Goal: Use online tool/utility: Utilize a website feature to perform a specific function

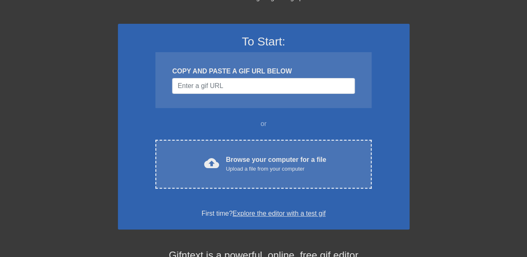
scroll to position [21, 0]
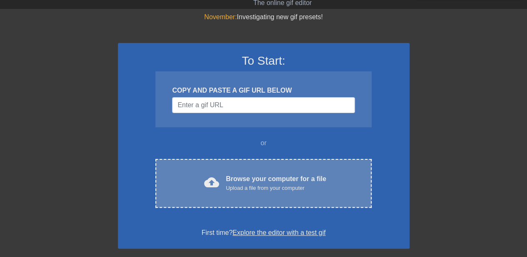
click at [243, 181] on div "Browse your computer for a file Upload a file from your computer" at bounding box center [276, 183] width 100 height 18
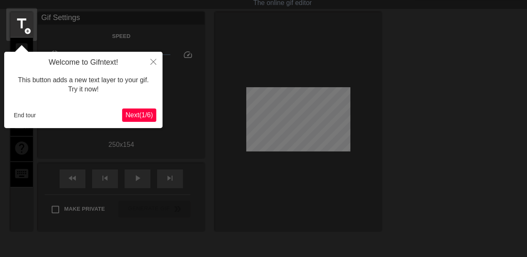
scroll to position [20, 0]
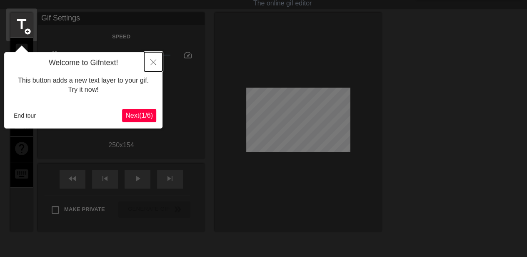
click at [155, 62] on icon "Close" at bounding box center [153, 62] width 6 height 6
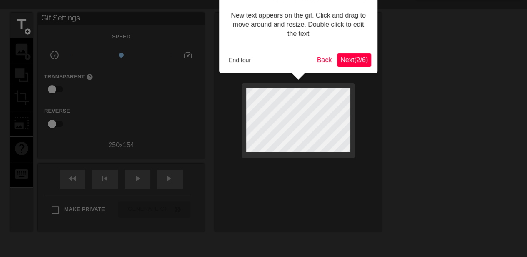
scroll to position [0, 0]
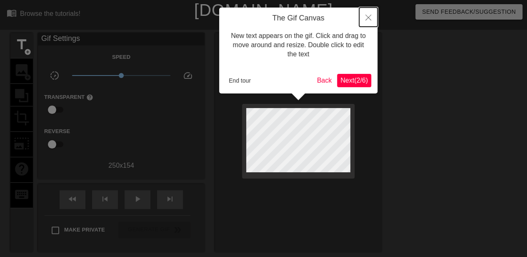
click at [365, 20] on icon "Close" at bounding box center [368, 18] width 6 height 6
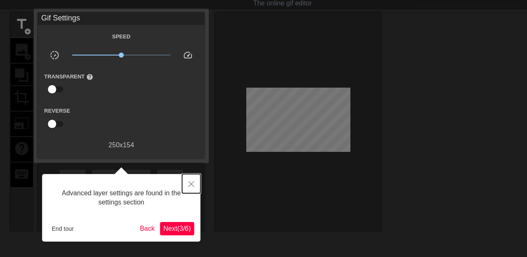
click at [192, 184] on icon "Close" at bounding box center [191, 184] width 6 height 6
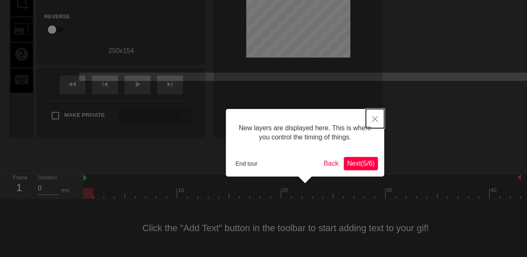
click at [377, 115] on button "Close" at bounding box center [375, 118] width 18 height 19
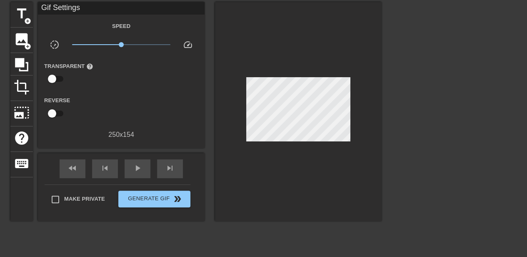
scroll to position [0, 0]
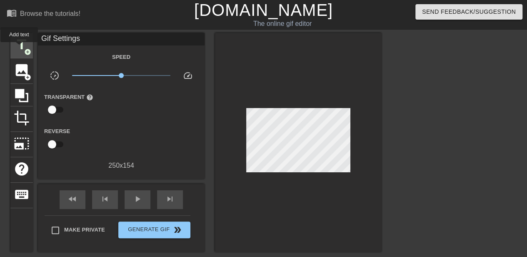
click at [19, 48] on span "title" at bounding box center [22, 45] width 16 height 16
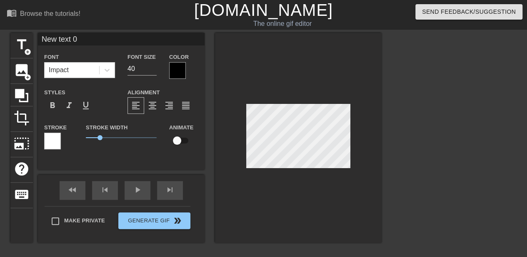
click at [177, 71] on div at bounding box center [177, 70] width 17 height 17
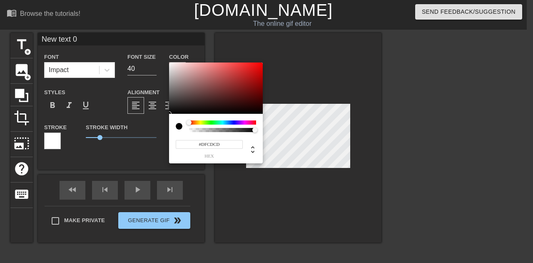
click at [177, 69] on div at bounding box center [216, 88] width 94 height 52
type input "#111010"
click at [173, 110] on div at bounding box center [216, 88] width 94 height 52
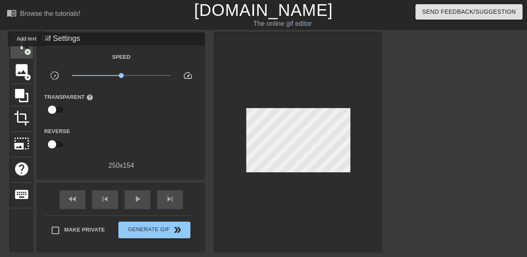
click at [27, 52] on span "add_circle" at bounding box center [27, 51] width 7 height 7
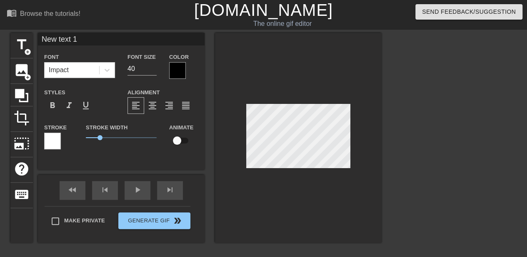
click at [70, 40] on input "New text 1" at bounding box center [121, 39] width 167 height 12
drag, startPoint x: 77, startPoint y: 40, endPoint x: 33, endPoint y: 40, distance: 43.7
click at [33, 40] on div "title add_circle image add_circle crop photo_size_select_large help keyboard Ne…" at bounding box center [195, 138] width 371 height 210
type input "New text 0"
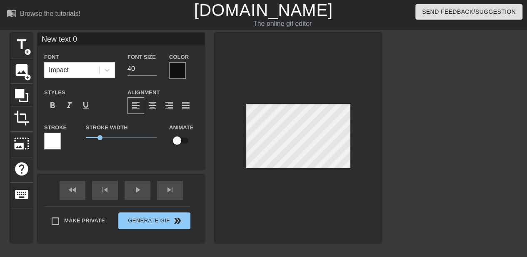
drag, startPoint x: 83, startPoint y: 40, endPoint x: -80, endPoint y: 31, distance: 164.0
click at [0, 31] on html "menu_book Browse the tutorials! [DOMAIN_NAME] The online gif editor Send Feedba…" at bounding box center [263, 204] width 527 height 408
click at [92, 237] on div "Make Private Generate Gif double_arrow" at bounding box center [118, 222] width 146 height 33
click at [81, 36] on input "Units" at bounding box center [121, 39] width 167 height 12
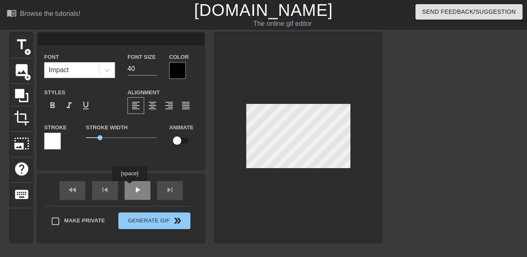
click at [132, 188] on div "fast_rewind skip_previous play_arrow skip_next" at bounding box center [121, 190] width 136 height 31
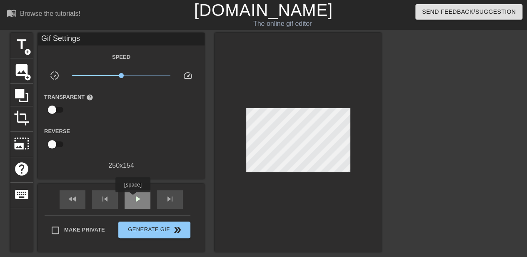
click at [133, 198] on span "play_arrow" at bounding box center [137, 199] width 10 height 10
click at [136, 198] on span "pause" at bounding box center [137, 199] width 10 height 10
click at [70, 199] on span "fast_rewind" at bounding box center [72, 199] width 10 height 10
click at [137, 198] on span "play_arrow" at bounding box center [137, 199] width 10 height 10
click at [134, 195] on span "pause" at bounding box center [137, 199] width 10 height 10
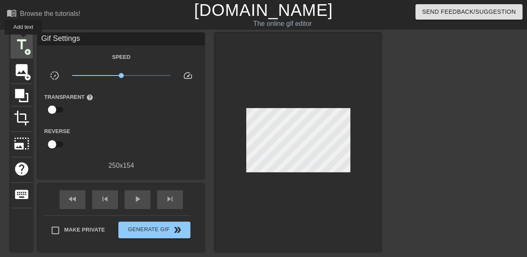
click at [23, 40] on span "title" at bounding box center [22, 45] width 16 height 16
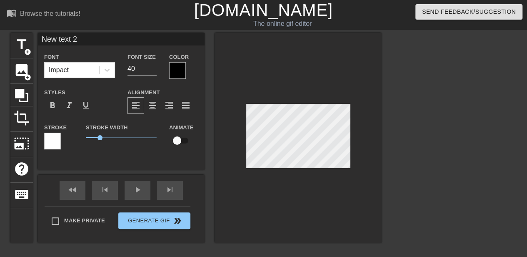
drag, startPoint x: 81, startPoint y: 40, endPoint x: -43, endPoint y: 35, distance: 124.7
click at [0, 35] on html "menu_book Browse the tutorials! [DOMAIN_NAME] The online gif editor Send Feedba…" at bounding box center [263, 213] width 527 height 427
type input "Units"
click at [229, 159] on div at bounding box center [298, 138] width 167 height 210
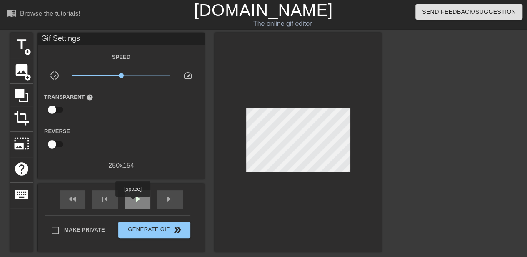
click at [132, 202] on span "play_arrow" at bounding box center [137, 199] width 10 height 10
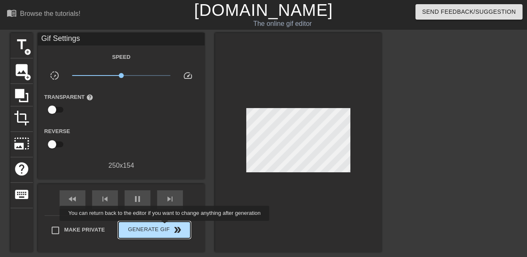
click at [165, 226] on span "Generate Gif double_arrow" at bounding box center [154, 230] width 65 height 10
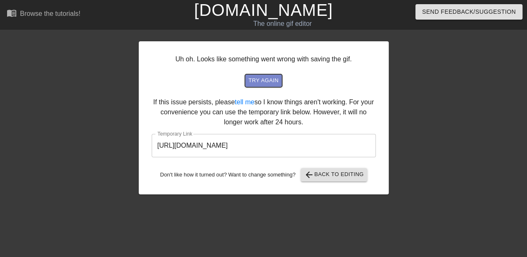
click at [261, 82] on span "try again" at bounding box center [263, 81] width 30 height 10
click at [219, 150] on input "[URL][DOMAIN_NAME]" at bounding box center [264, 145] width 224 height 23
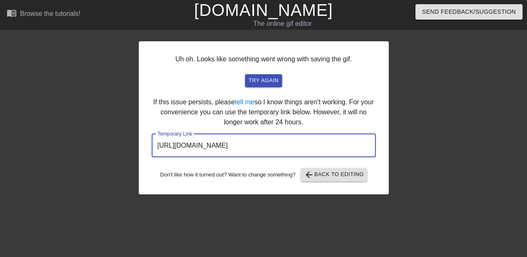
click at [219, 150] on input "[URL][DOMAIN_NAME]" at bounding box center [264, 145] width 224 height 23
click at [320, 175] on span "arrow_back Back to Editing" at bounding box center [334, 175] width 60 height 10
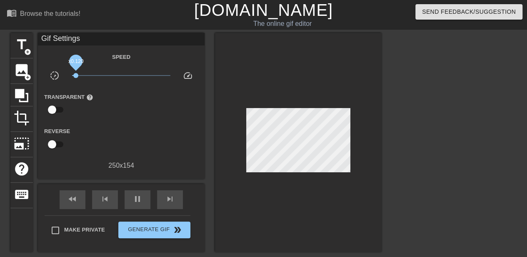
drag, startPoint x: 120, startPoint y: 75, endPoint x: 75, endPoint y: 75, distance: 45.0
click at [75, 75] on span "x0.120" at bounding box center [75, 75] width 5 height 5
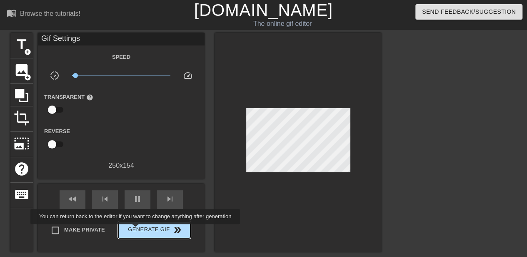
click at [136, 230] on span "Generate Gif double_arrow" at bounding box center [154, 230] width 65 height 10
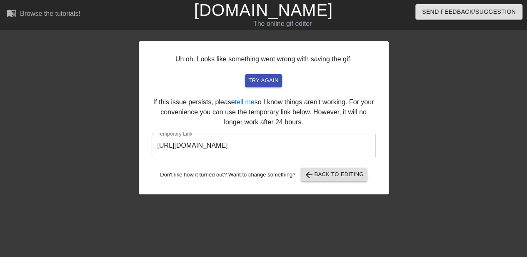
click at [227, 144] on input "[URL][DOMAIN_NAME]" at bounding box center [264, 145] width 224 height 23
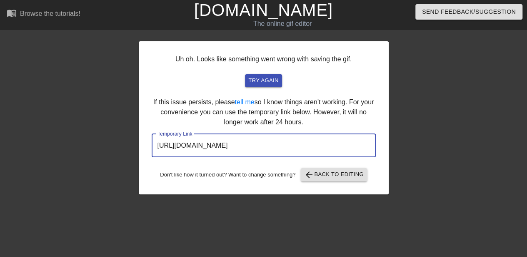
click at [227, 144] on input "[URL][DOMAIN_NAME]" at bounding box center [264, 145] width 224 height 23
